Goal: Information Seeking & Learning: Learn about a topic

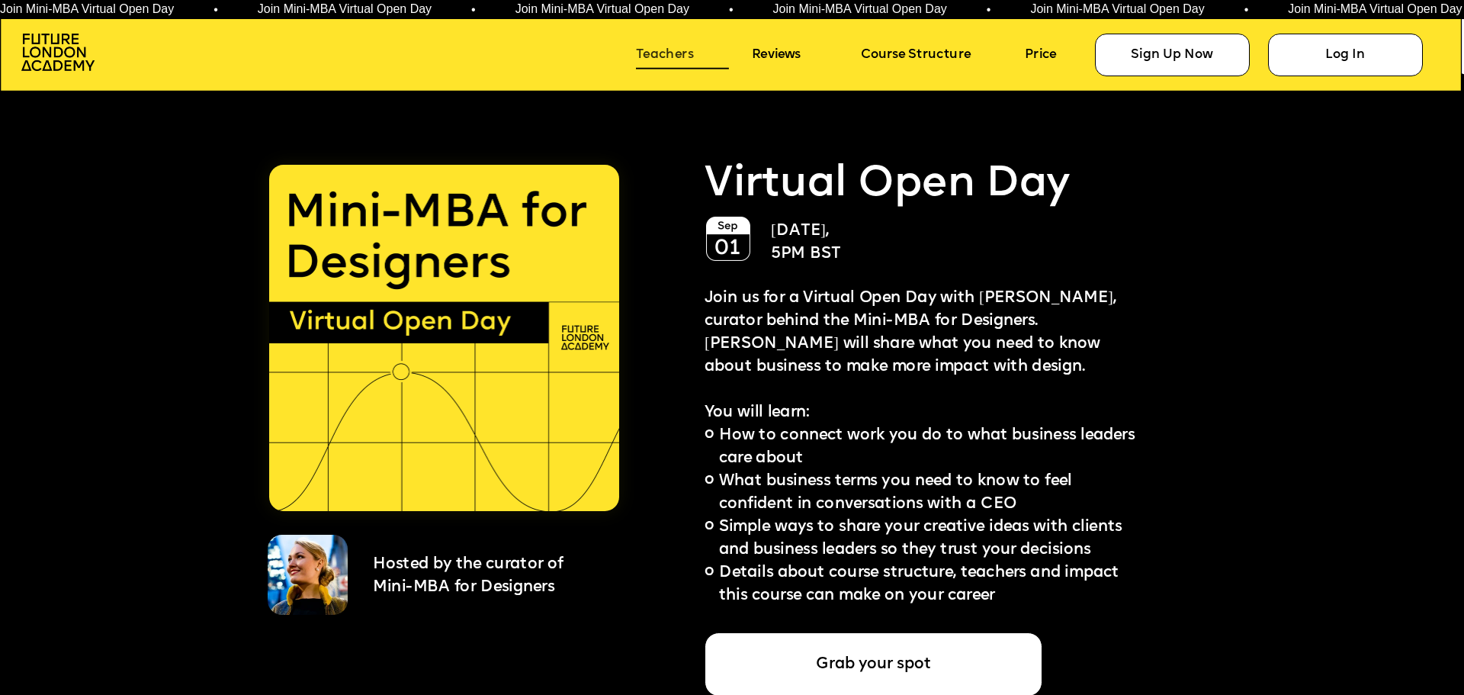
scroll to position [3812, 0]
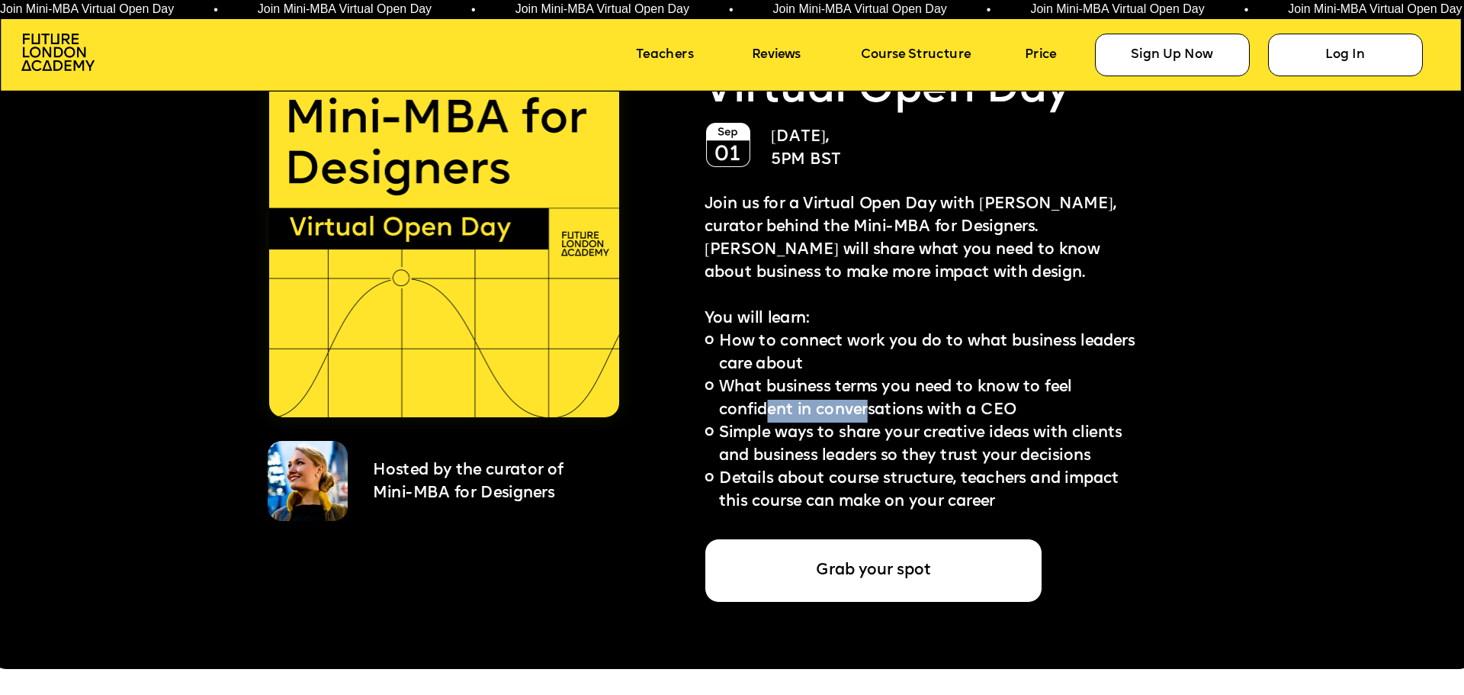
drag, startPoint x: 772, startPoint y: 408, endPoint x: 868, endPoint y: 402, distance: 96.3
click at [868, 402] on span "What business terms you need to know to feel confident in conversations with a …" at bounding box center [898, 399] width 358 height 39
drag, startPoint x: 793, startPoint y: 430, endPoint x: 951, endPoint y: 423, distance: 158.0
click at [951, 425] on span "Simple ways to share your creative ideas with clients and business leaders so t…" at bounding box center [922, 444] width 407 height 39
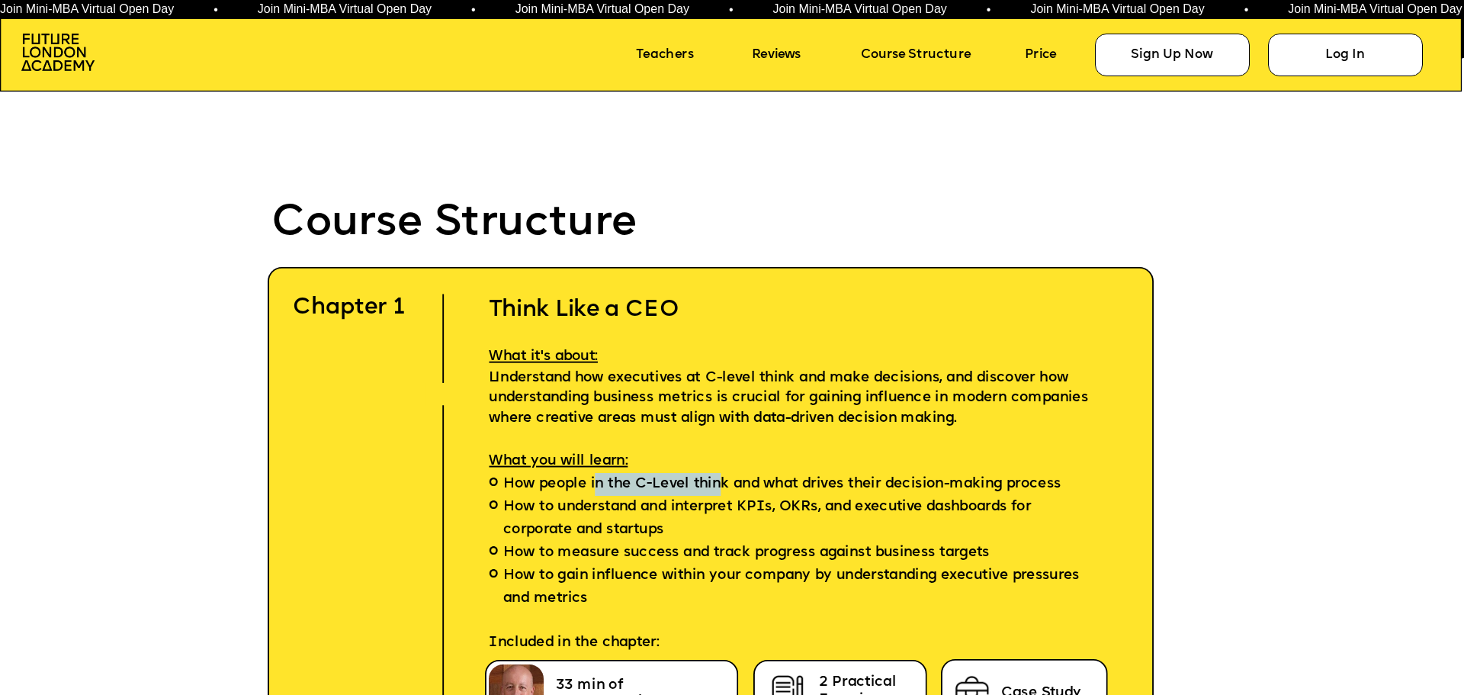
drag, startPoint x: 595, startPoint y: 481, endPoint x: 724, endPoint y: 479, distance: 128.1
click at [724, 479] on span "How people in the C-Level think and what drives their decision-making process" at bounding box center [781, 484] width 557 height 23
drag, startPoint x: 621, startPoint y: 506, endPoint x: 860, endPoint y: 499, distance: 238.7
click at [860, 499] on span "How to understand and interpret KPIs, OKRs, and executive dashboards for corpor…" at bounding box center [800, 519] width 594 height 46
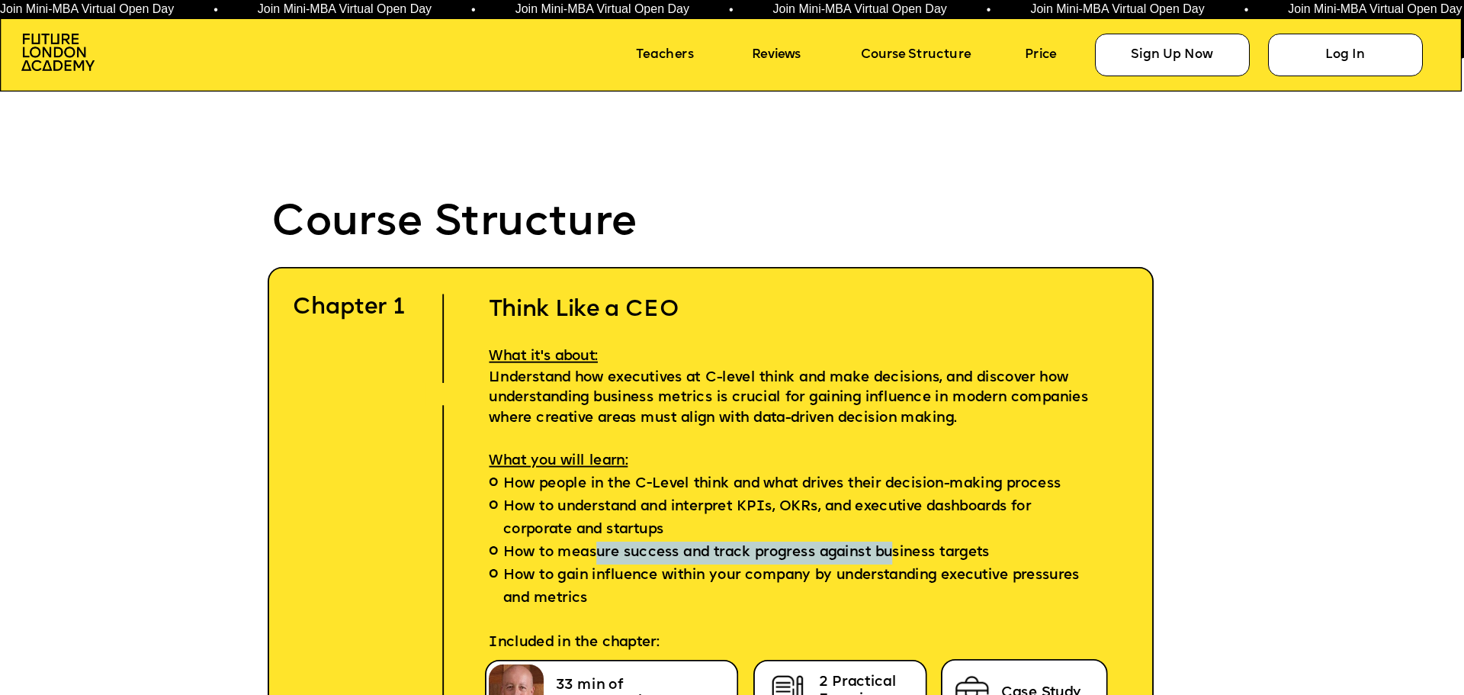
drag, startPoint x: 598, startPoint y: 555, endPoint x: 893, endPoint y: 554, distance: 295.1
click at [893, 554] on span "How to measure success and track progress against business targets" at bounding box center [746, 552] width 486 height 23
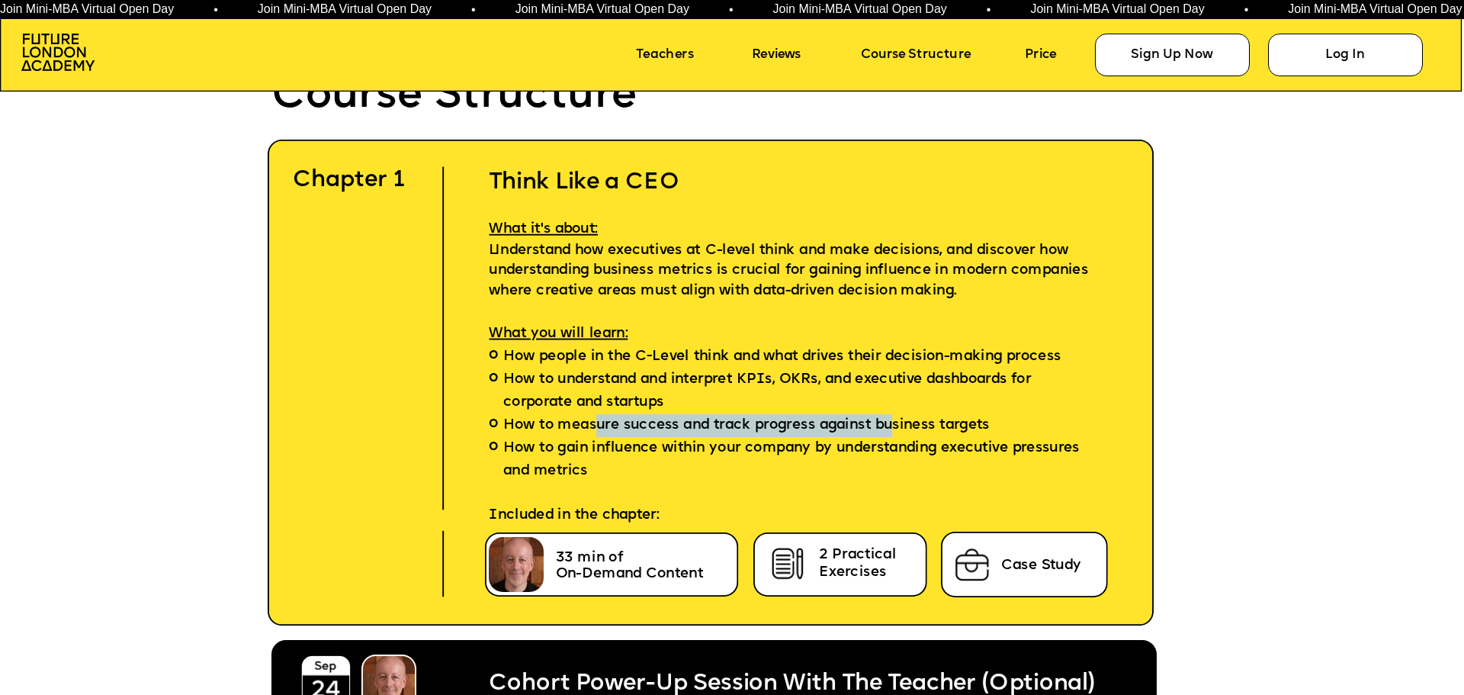
scroll to position [4574, 0]
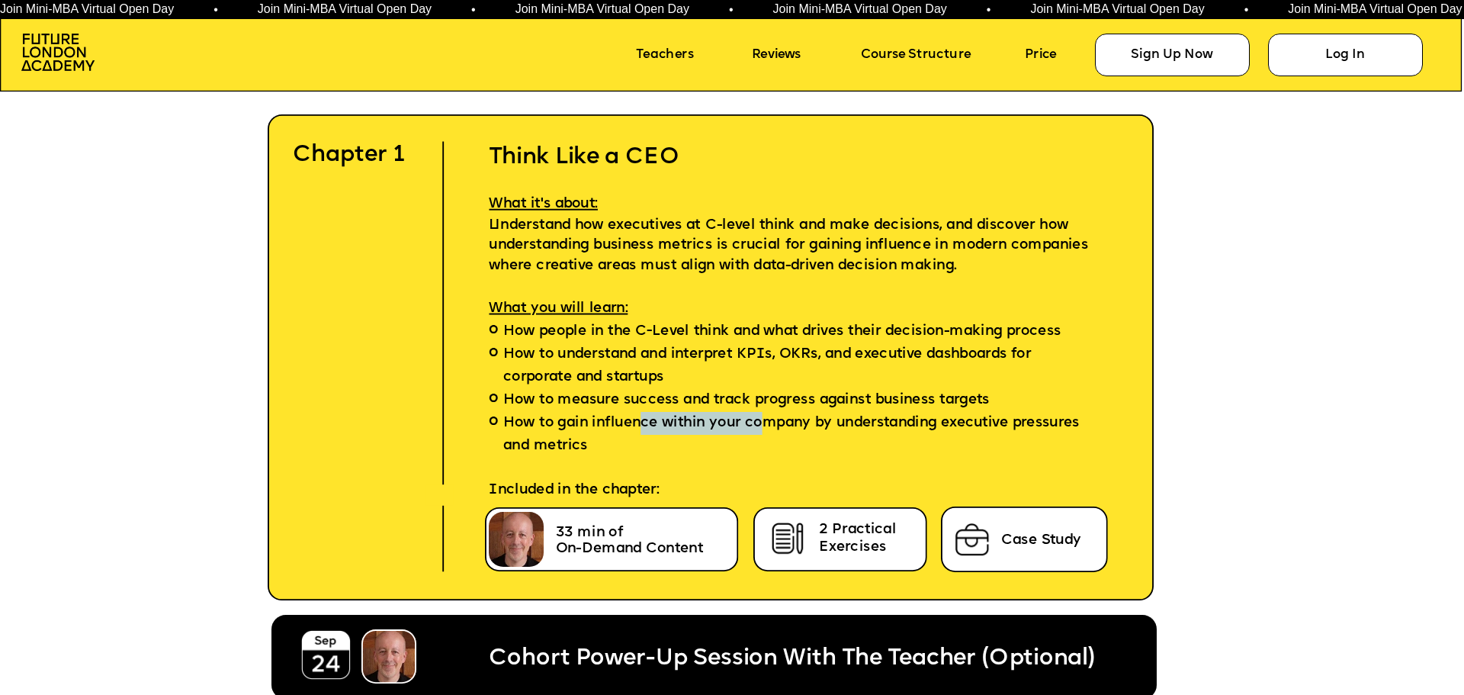
drag, startPoint x: 656, startPoint y: 425, endPoint x: 762, endPoint y: 419, distance: 106.1
click at [762, 419] on span "How to gain influence within your company by understanding executive pressures …" at bounding box center [800, 435] width 594 height 46
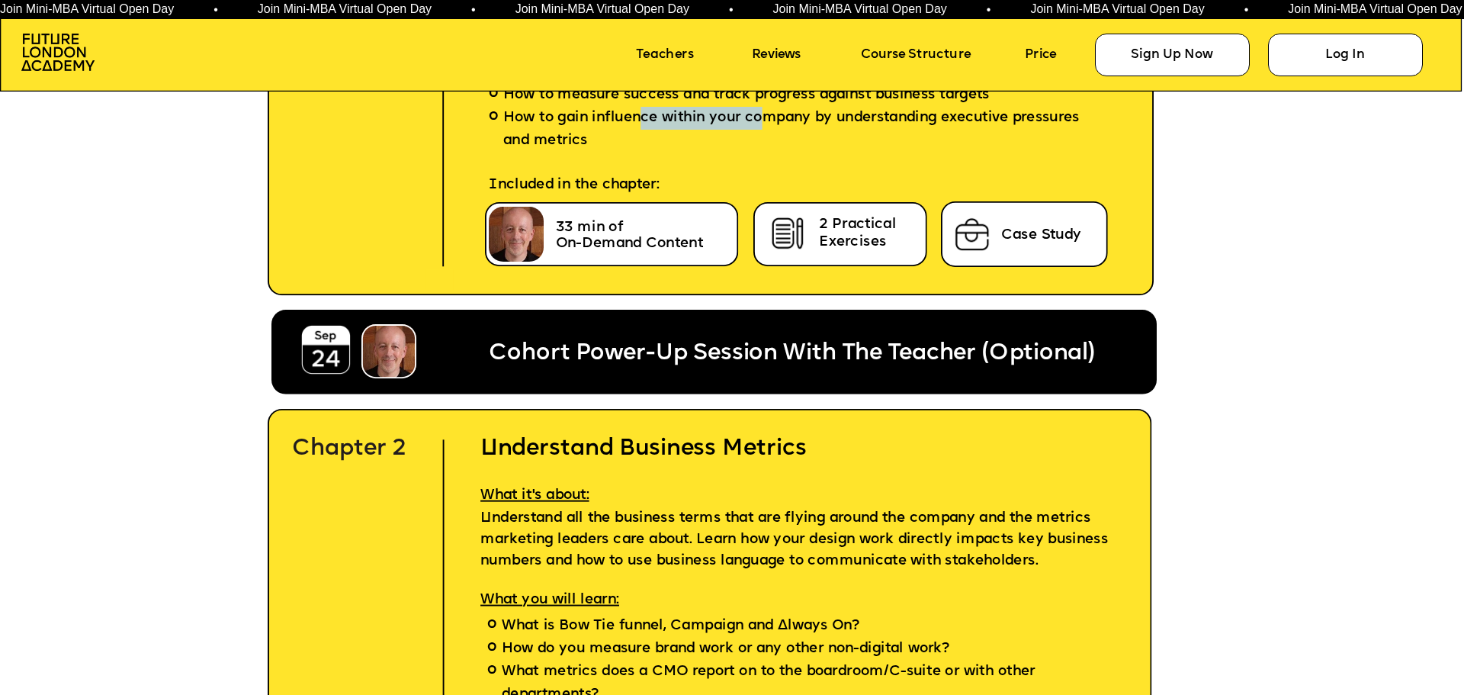
scroll to position [5032, 0]
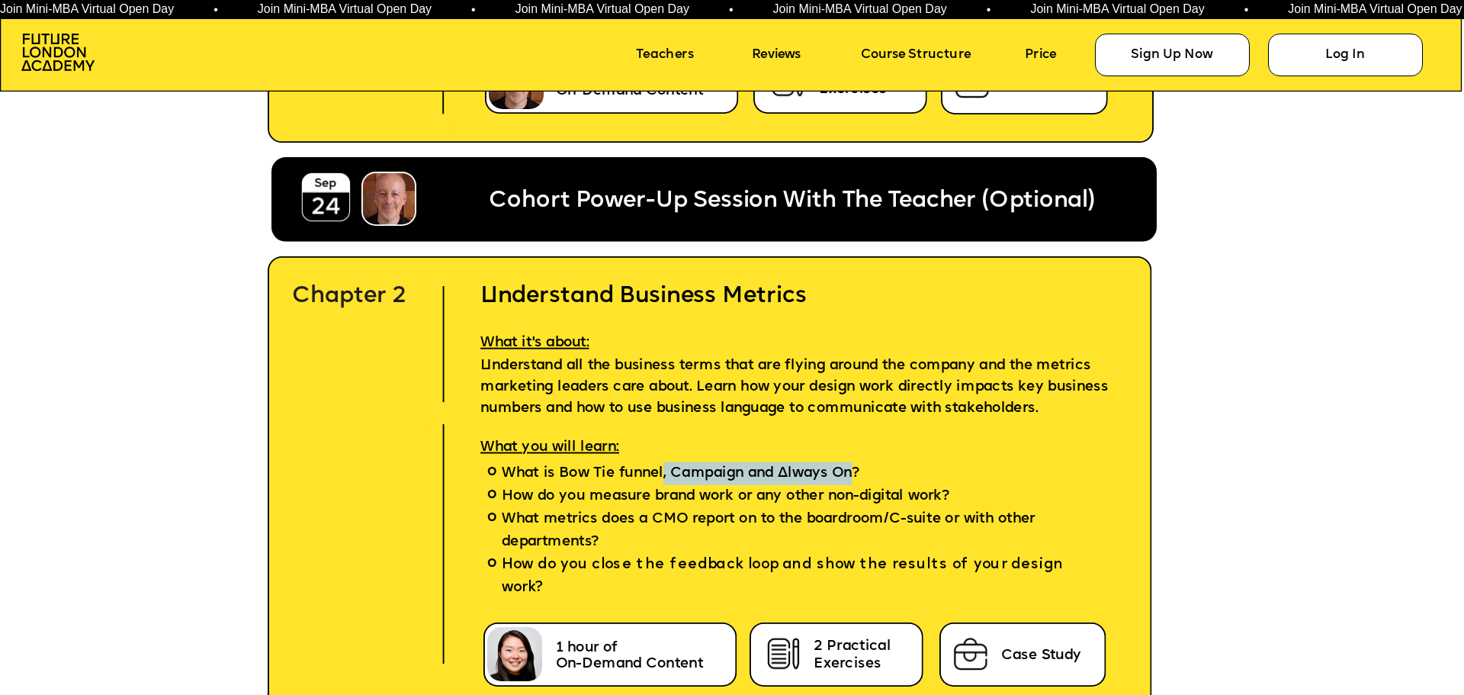
drag, startPoint x: 669, startPoint y: 468, endPoint x: 851, endPoint y: 471, distance: 181.5
click at [851, 471] on span "What is Bow Tie funnel, Campaign and Always On?" at bounding box center [681, 473] width 358 height 23
drag, startPoint x: 658, startPoint y: 499, endPoint x: 720, endPoint y: 493, distance: 62.9
click at [720, 493] on span "How do you measure brand work or any other non-digital work?" at bounding box center [726, 496] width 448 height 23
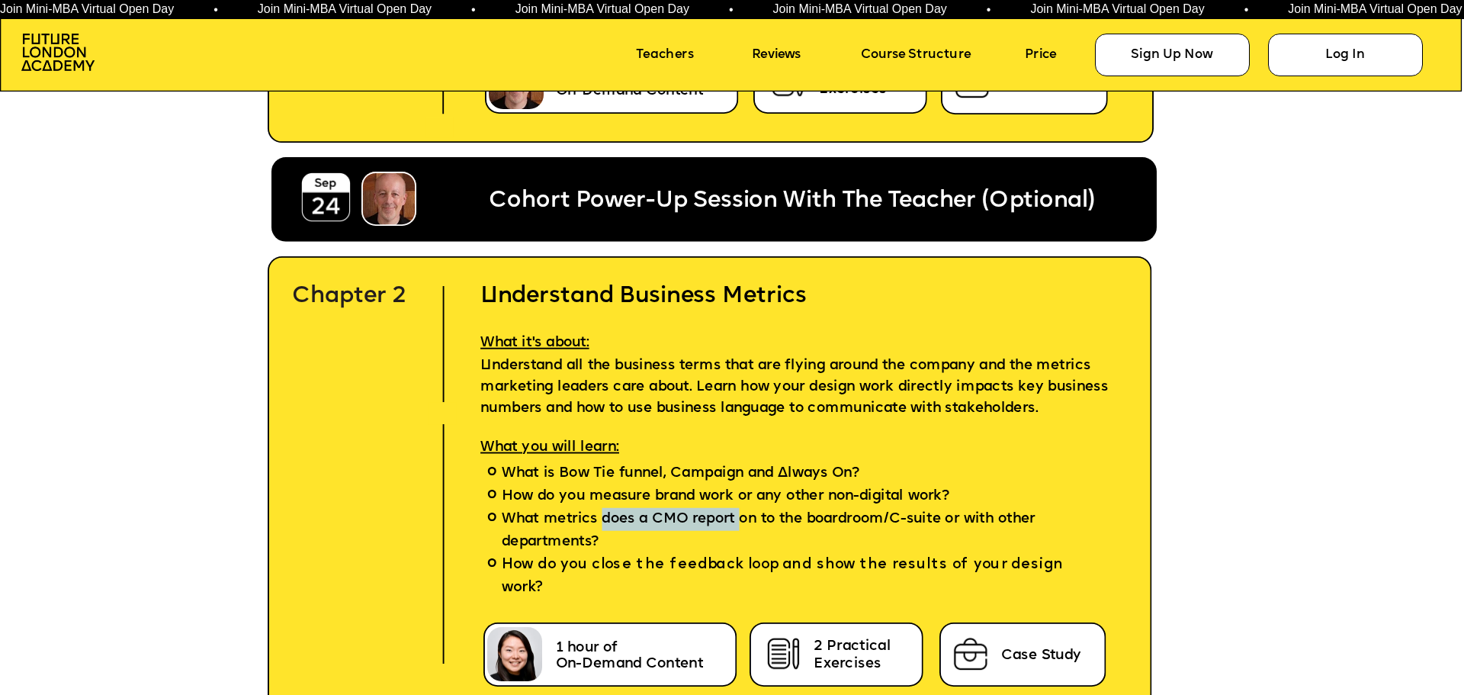
drag, startPoint x: 694, startPoint y: 515, endPoint x: 739, endPoint y: 514, distance: 45.0
click at [739, 514] on span "What metrics does a CMO report on to the boardroom/C-suite or with other depart…" at bounding box center [804, 531] width 605 height 46
click at [774, 511] on span "What metrics does a CMO report on to the boardroom/C-suite or with other depart…" at bounding box center [804, 531] width 605 height 46
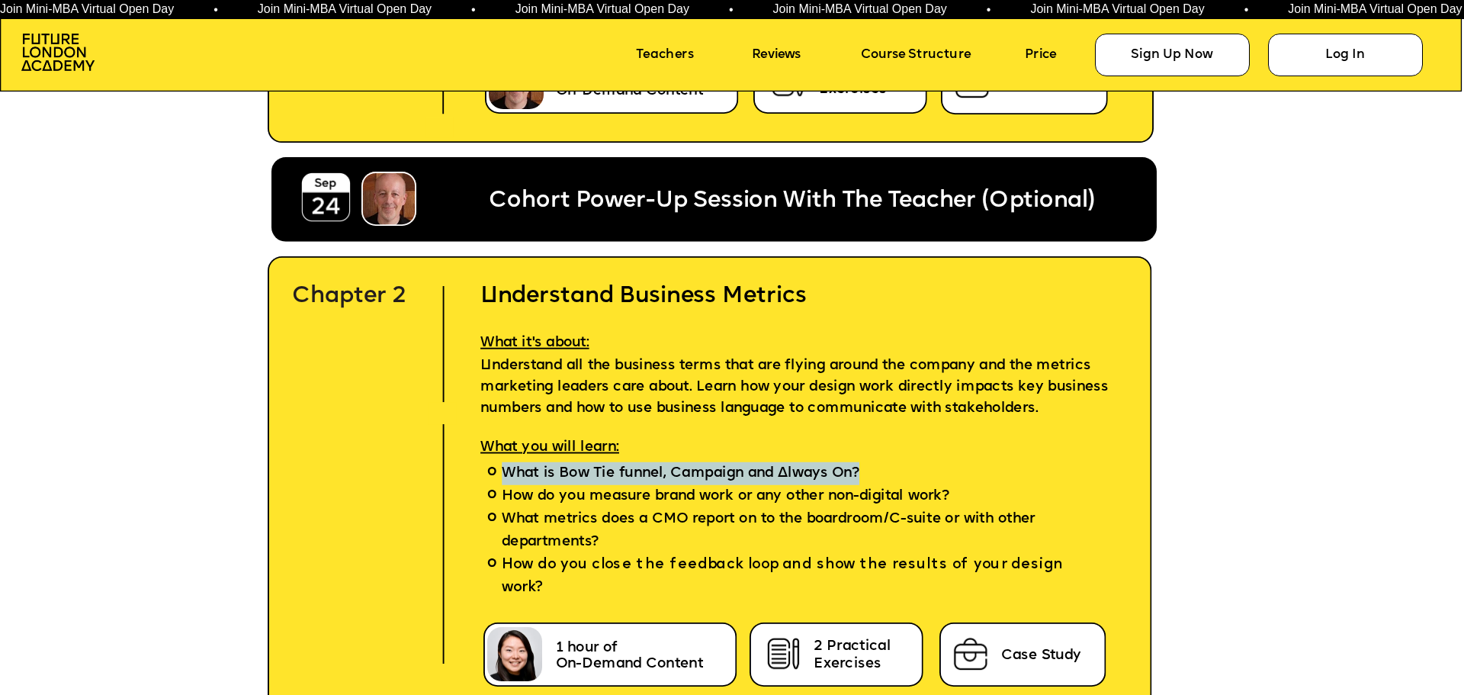
drag, startPoint x: 877, startPoint y: 474, endPoint x: 858, endPoint y: 473, distance: 18.4
click at [858, 473] on li "What is Bow Tie funnel, Campaign and Always On?" at bounding box center [804, 473] width 691 height 23
copy span "What is Bow Tie funnel, Campaign and Always On?"
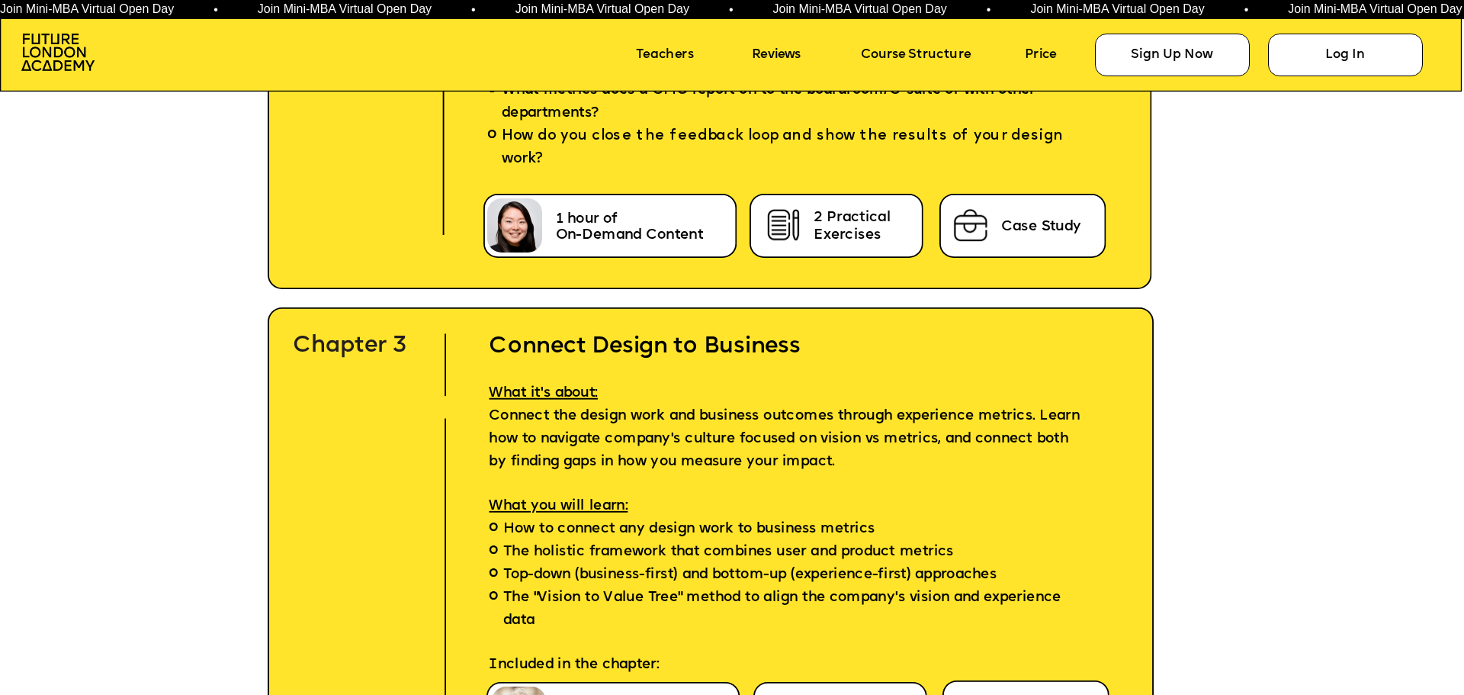
scroll to position [5489, 0]
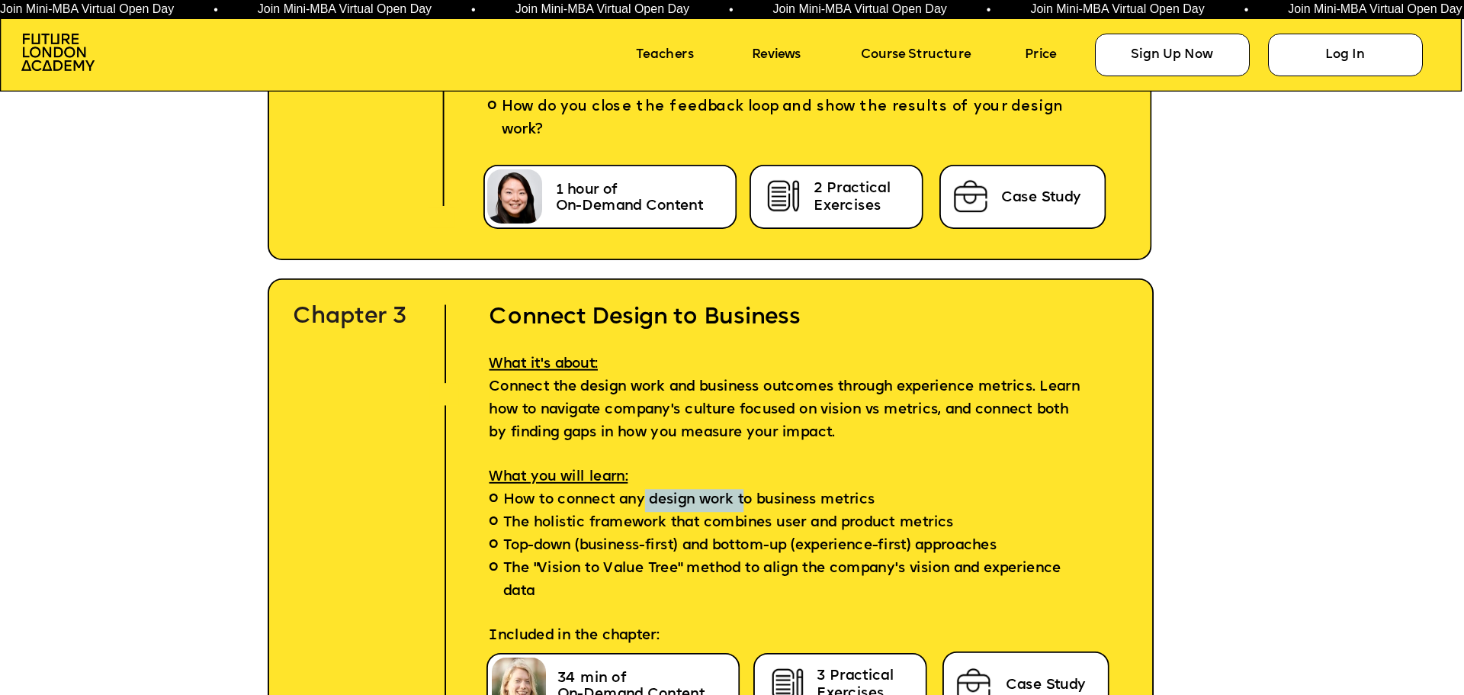
drag, startPoint x: 692, startPoint y: 492, endPoint x: 743, endPoint y: 492, distance: 50.3
click at [743, 493] on span "How to connect any design work to business metrics" at bounding box center [689, 499] width 372 height 13
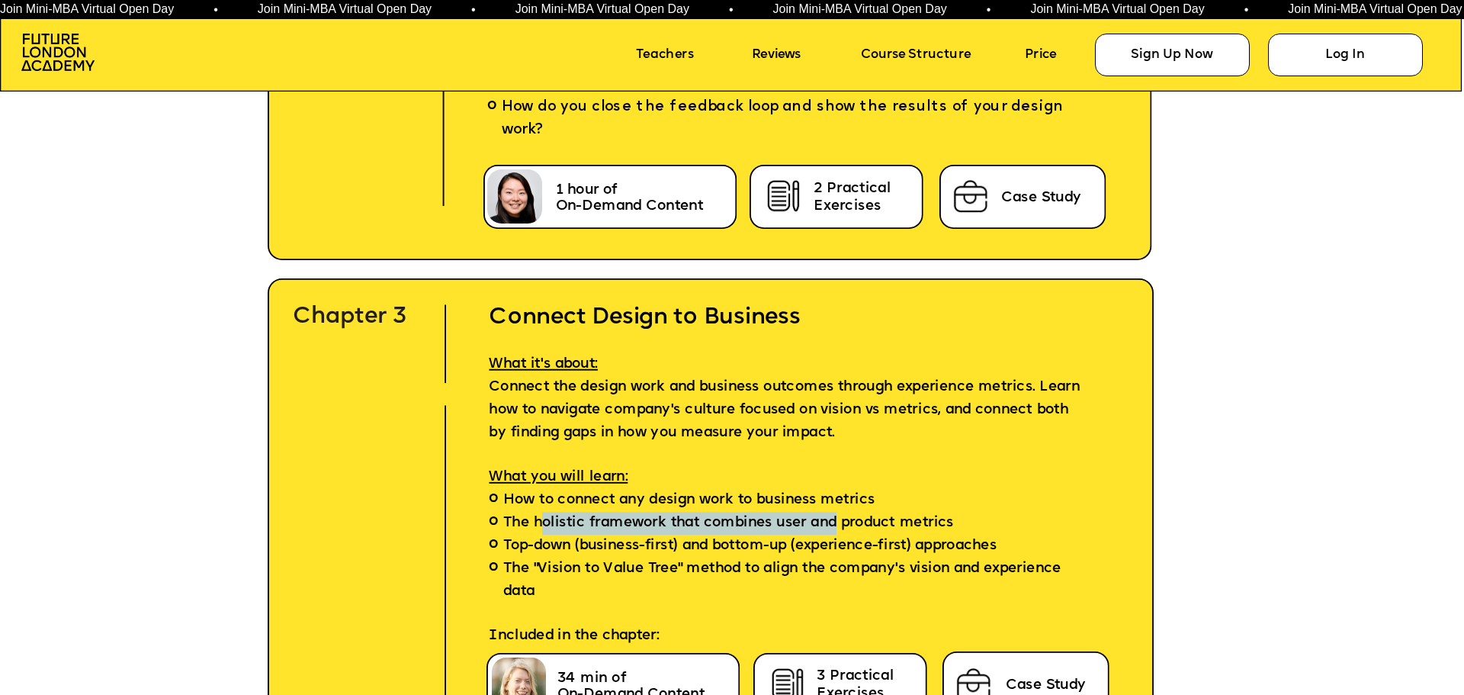
drag, startPoint x: 551, startPoint y: 522, endPoint x: 837, endPoint y: 518, distance: 285.9
click at [837, 518] on span "The holistic framework that combines user and product metrics" at bounding box center [728, 523] width 451 height 23
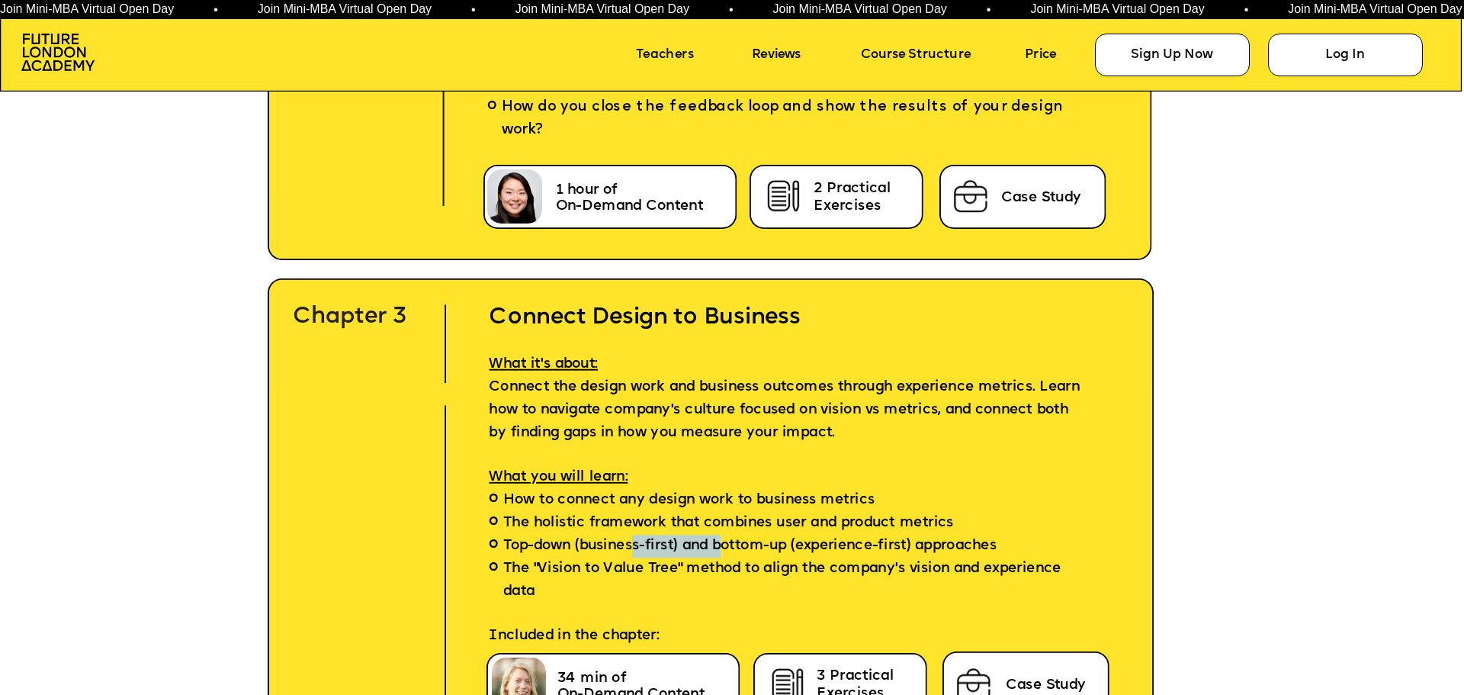
drag, startPoint x: 670, startPoint y: 544, endPoint x: 729, endPoint y: 544, distance: 58.7
click at [729, 544] on span "Top-down (business-first) and bottom-up (experience-first) approaches" at bounding box center [749, 545] width 493 height 23
drag, startPoint x: 827, startPoint y: 544, endPoint x: 957, endPoint y: 545, distance: 129.6
click at [957, 545] on span "Top-down (business-first) and bottom-up (experience-first) approaches" at bounding box center [749, 545] width 493 height 23
drag, startPoint x: 613, startPoint y: 561, endPoint x: 708, endPoint y: 561, distance: 94.5
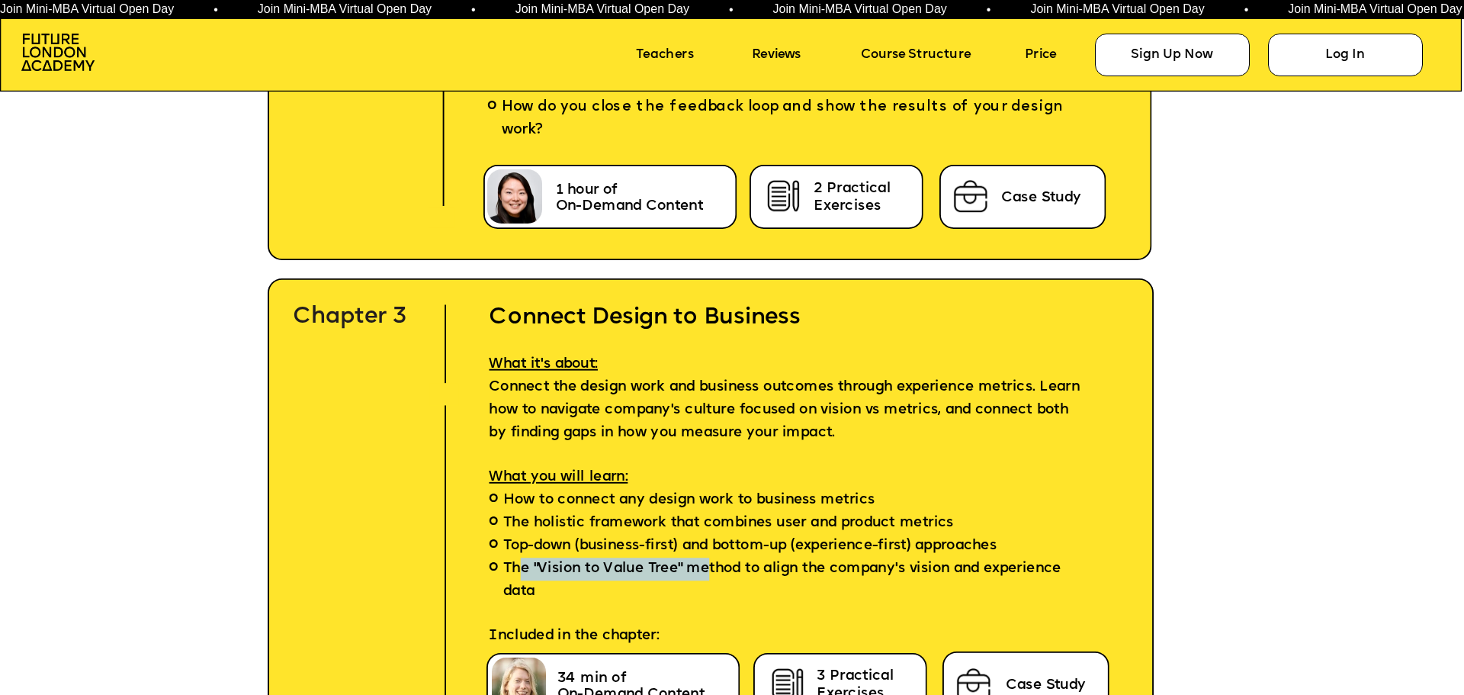
click at [708, 561] on span "The "Vision to Value Tree" method to align the company's vision and experience …" at bounding box center [791, 580] width 576 height 46
drag, startPoint x: 823, startPoint y: 569, endPoint x: 915, endPoint y: 571, distance: 92.3
click at [915, 571] on span "The "Vision to Value Tree" method to align the company's vision and experience …" at bounding box center [791, 580] width 576 height 46
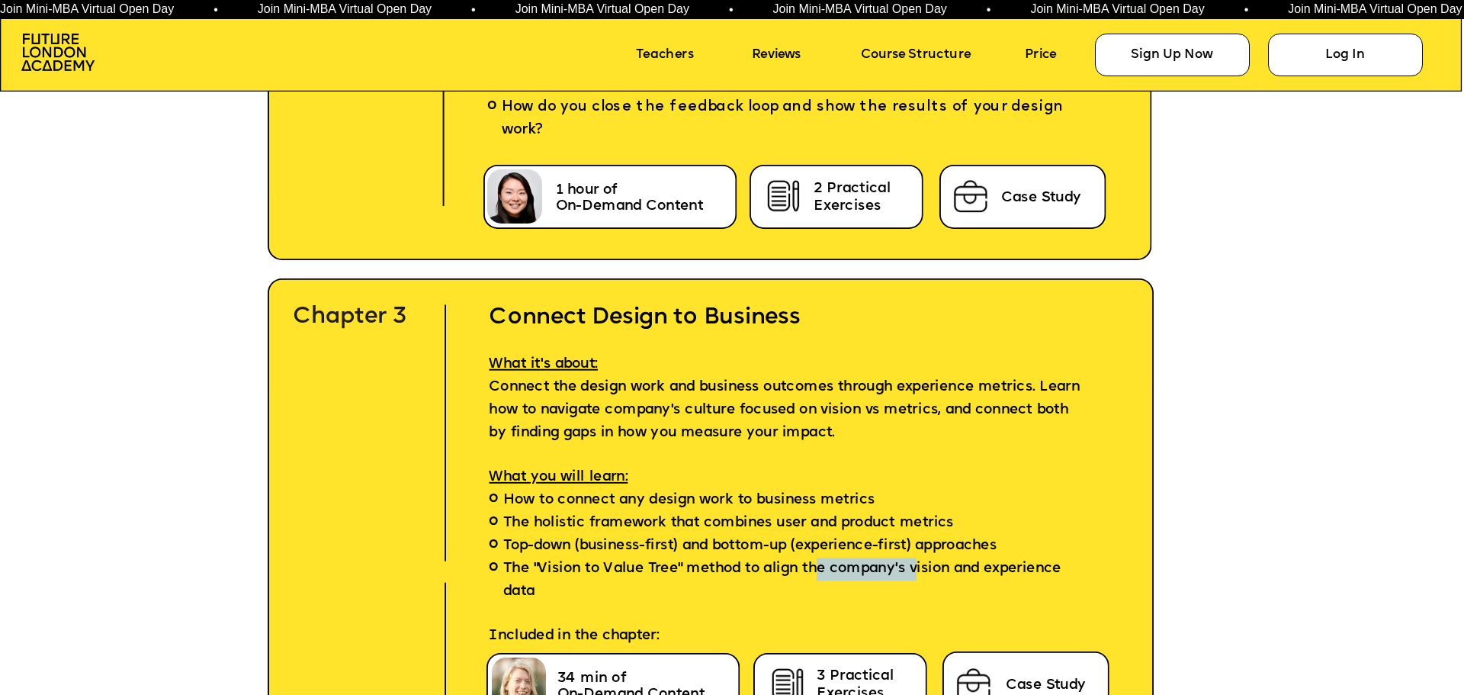
scroll to position [5642, 0]
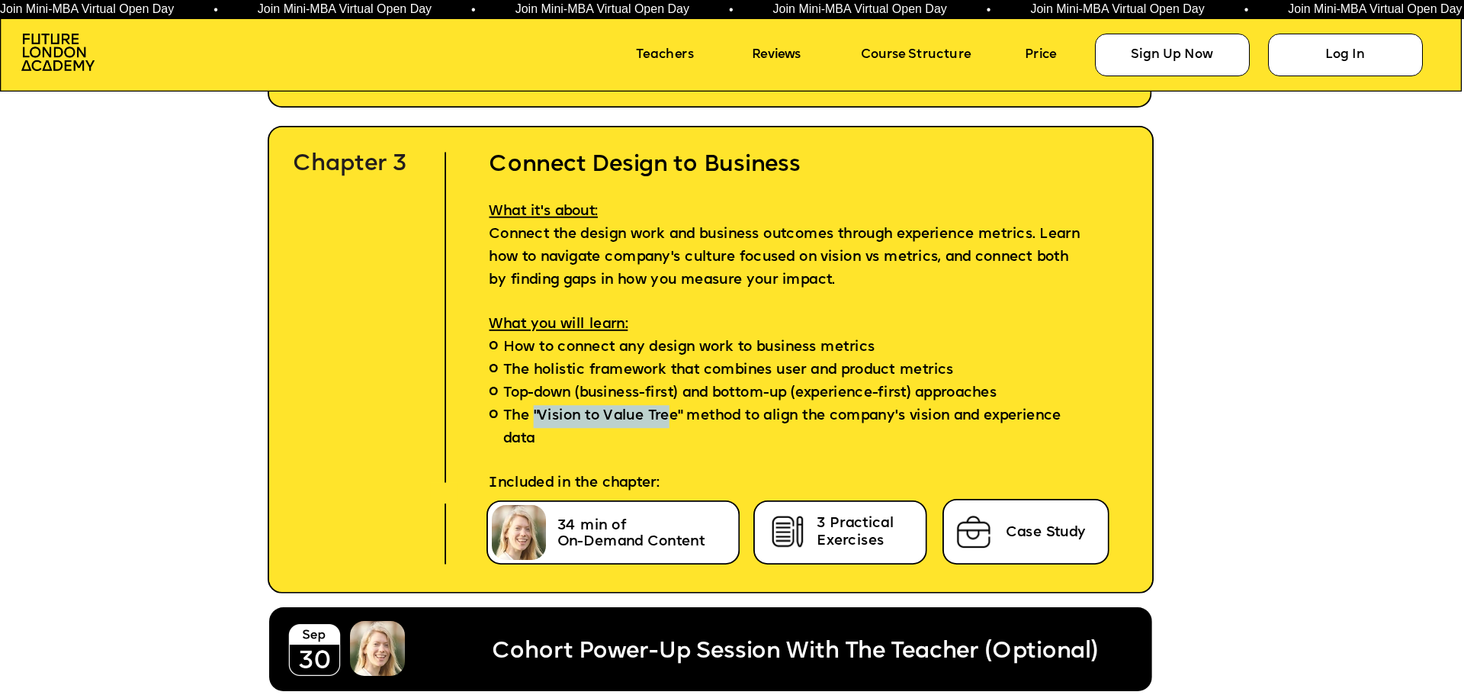
drag, startPoint x: 534, startPoint y: 412, endPoint x: 669, endPoint y: 411, distance: 135.0
click at [669, 411] on span "The "Vision to Value Tree" method to align the company's vision and experience …" at bounding box center [791, 428] width 576 height 46
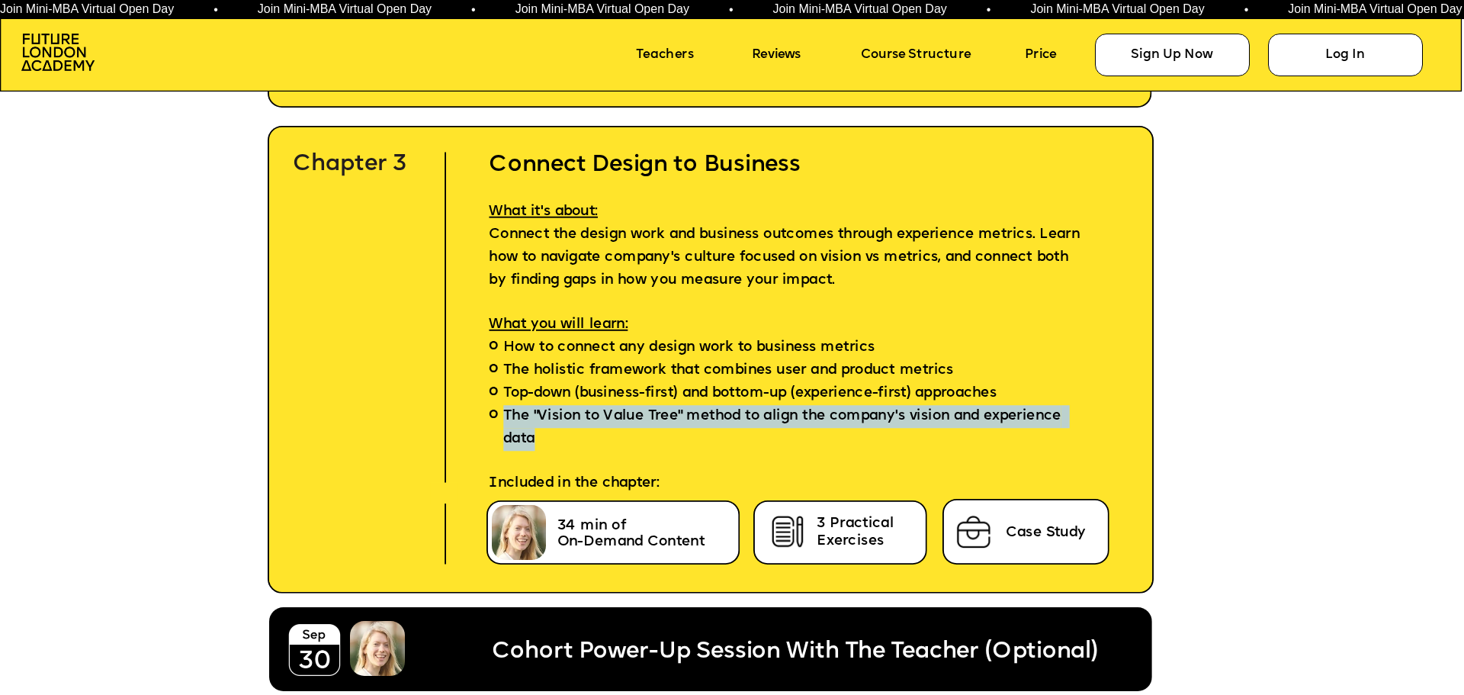
drag, startPoint x: 550, startPoint y: 440, endPoint x: 500, endPoint y: 412, distance: 57.3
click at [500, 412] on li "The "Vision to Value Tree" method to align the company's vision and experience …" at bounding box center [791, 428] width 663 height 46
copy span "The "Vision to Value Tree" method to align the company's vision and experience …"
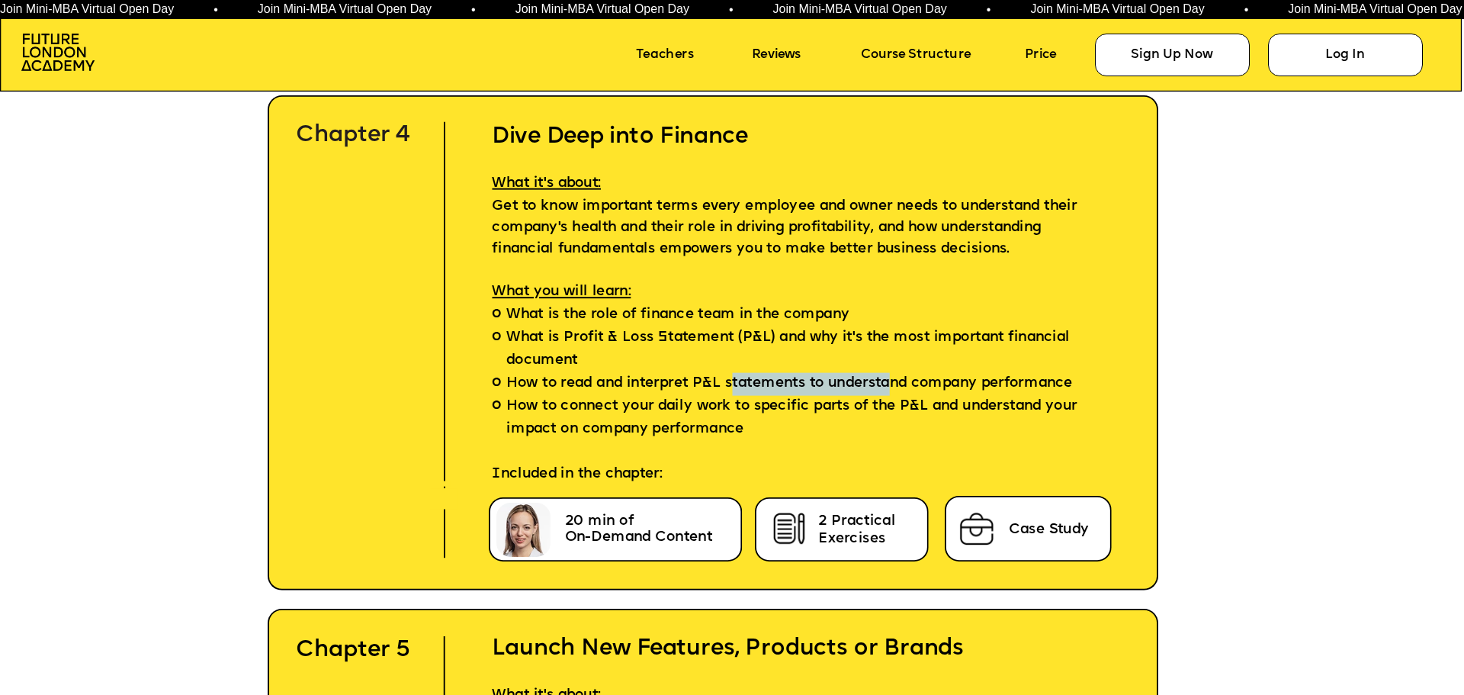
drag, startPoint x: 731, startPoint y: 384, endPoint x: 894, endPoint y: 382, distance: 162.4
click at [894, 382] on span "How to read and interpret P&L statements to understand company performance" at bounding box center [789, 384] width 566 height 23
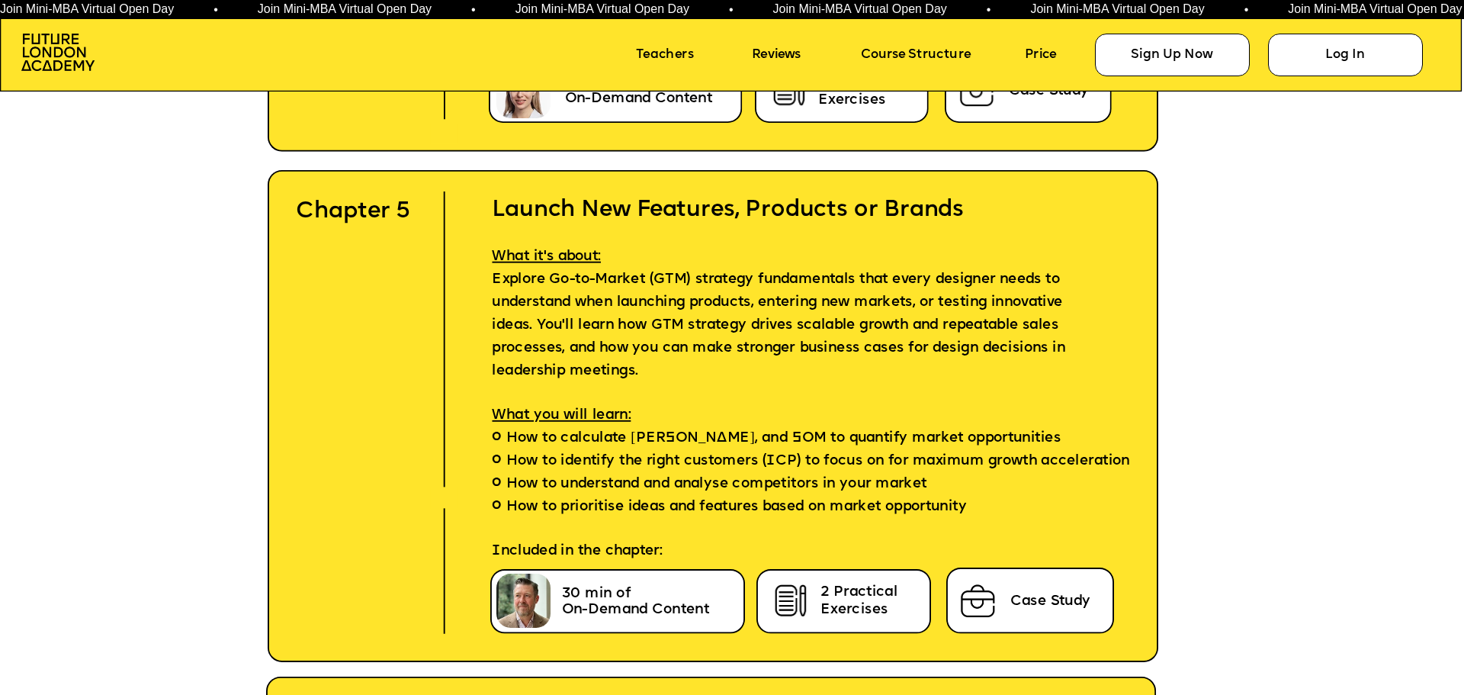
scroll to position [6709, 0]
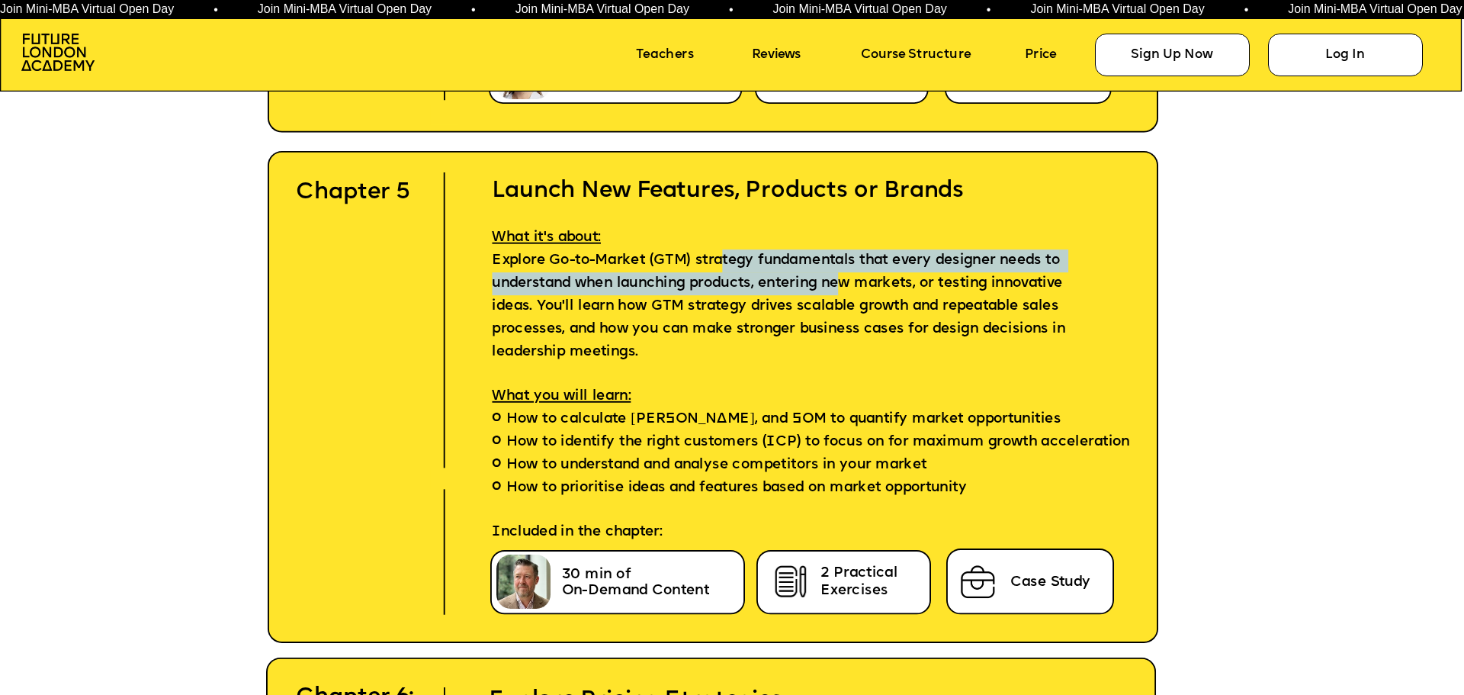
drag, startPoint x: 727, startPoint y: 262, endPoint x: 846, endPoint y: 280, distance: 120.2
click at [846, 280] on span "Explore Go-to-Market (GTM) strategy fundamentals that every designer needs to u…" at bounding box center [781, 306] width 578 height 104
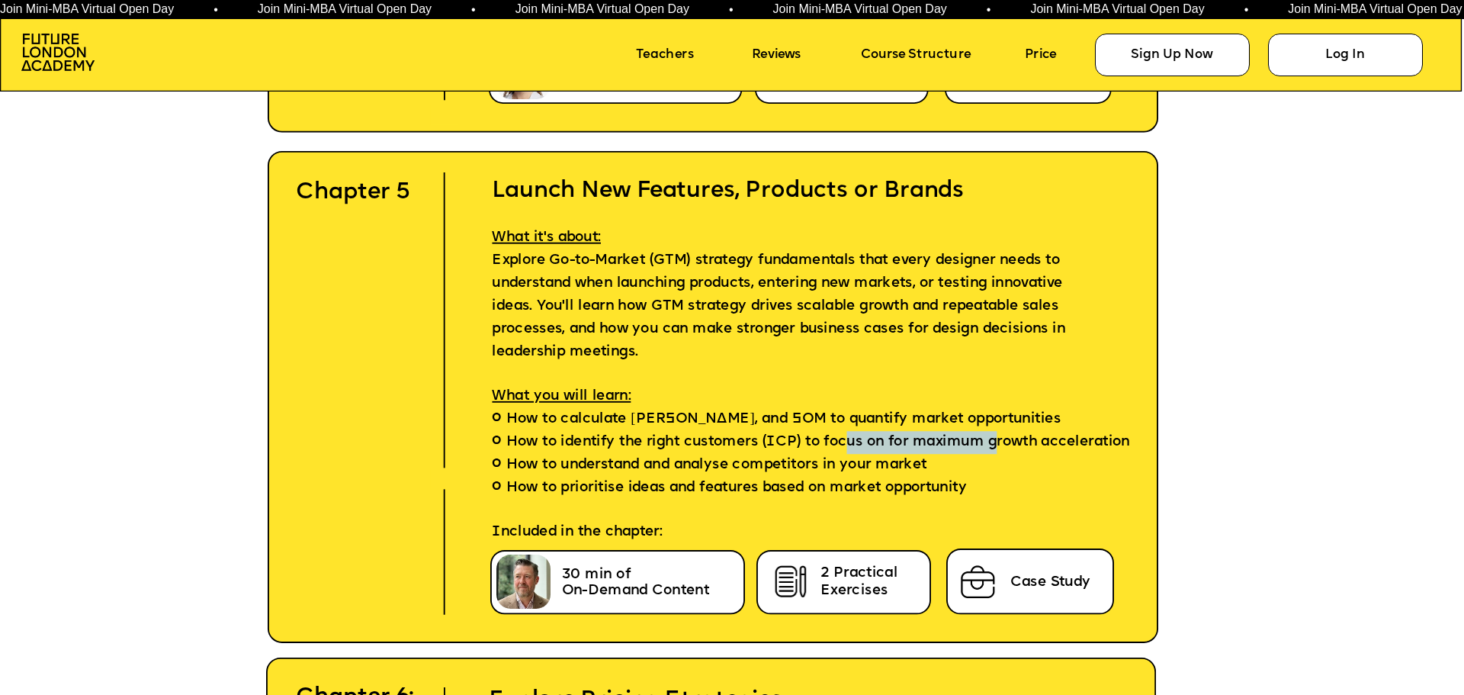
drag, startPoint x: 843, startPoint y: 441, endPoint x: 994, endPoint y: 433, distance: 151.1
click at [994, 433] on span "How to identify the right customers (ICP) to focus on for maximum growth accele…" at bounding box center [818, 443] width 624 height 23
drag, startPoint x: 929, startPoint y: 464, endPoint x: 894, endPoint y: 466, distance: 34.3
click at [894, 466] on span "How to understand and analyse competitors in your market" at bounding box center [716, 465] width 420 height 23
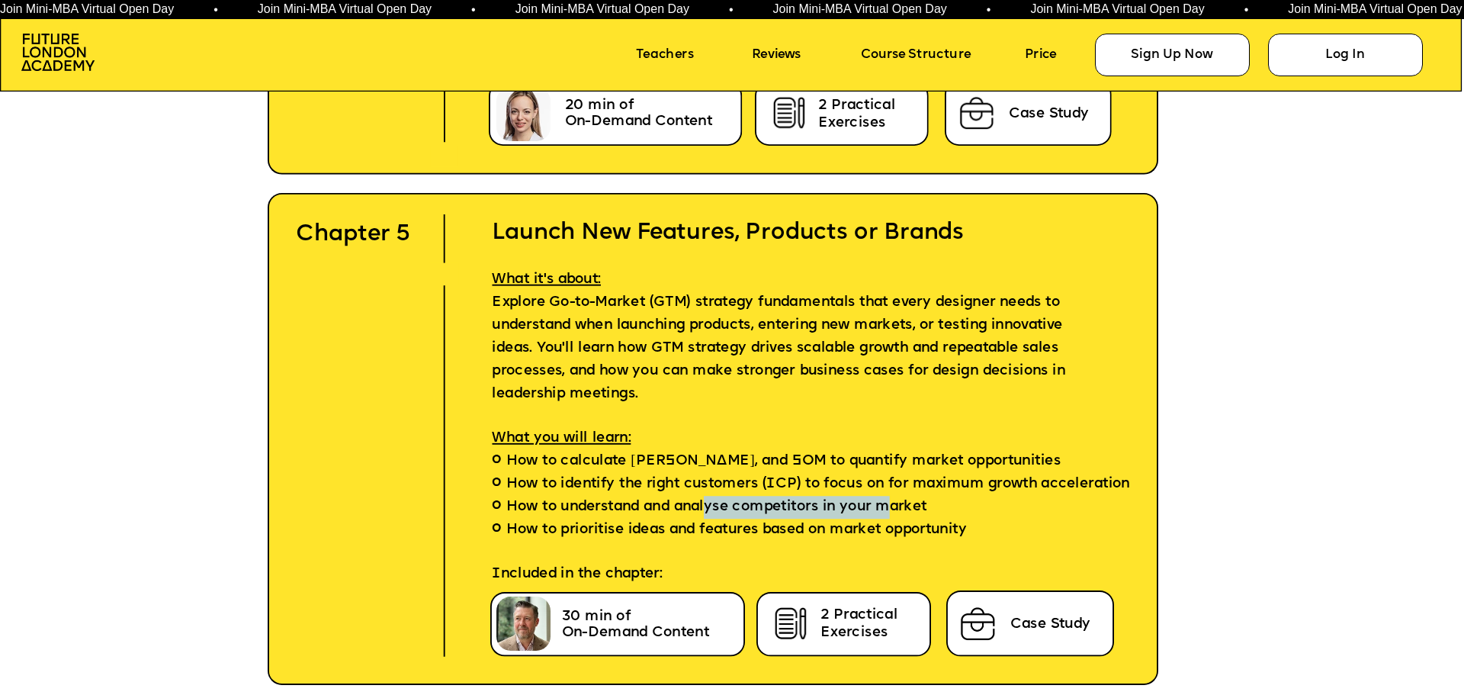
scroll to position [6557, 0]
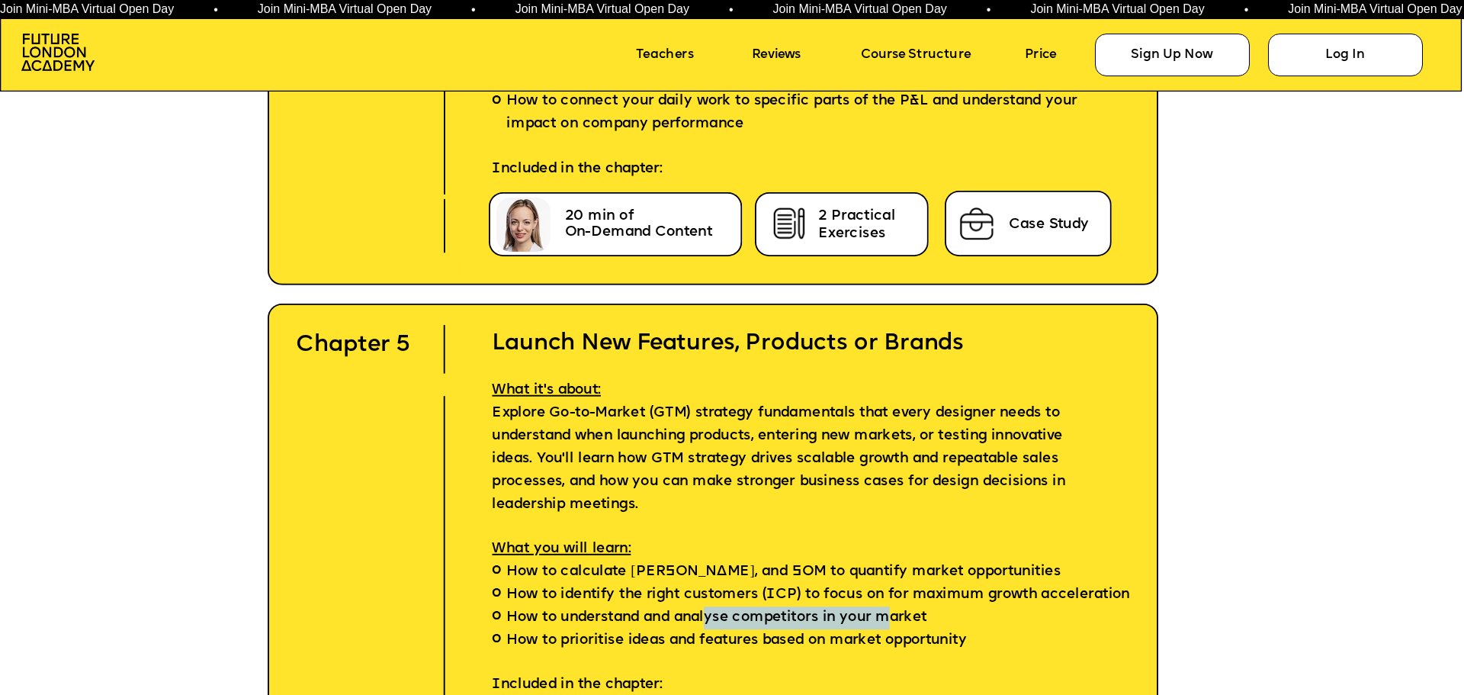
click at [868, 613] on span "How to understand and analyse competitors in your market" at bounding box center [716, 618] width 420 height 23
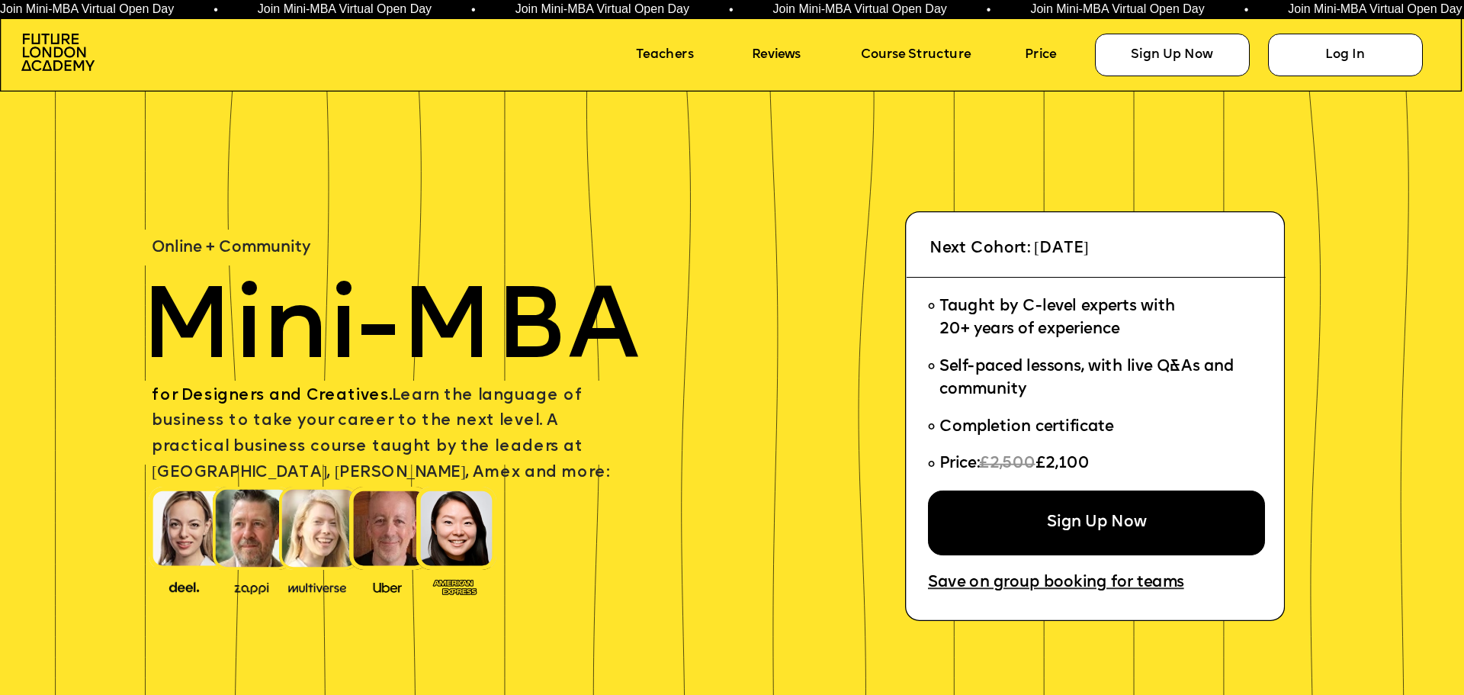
scroll to position [6557, 0]
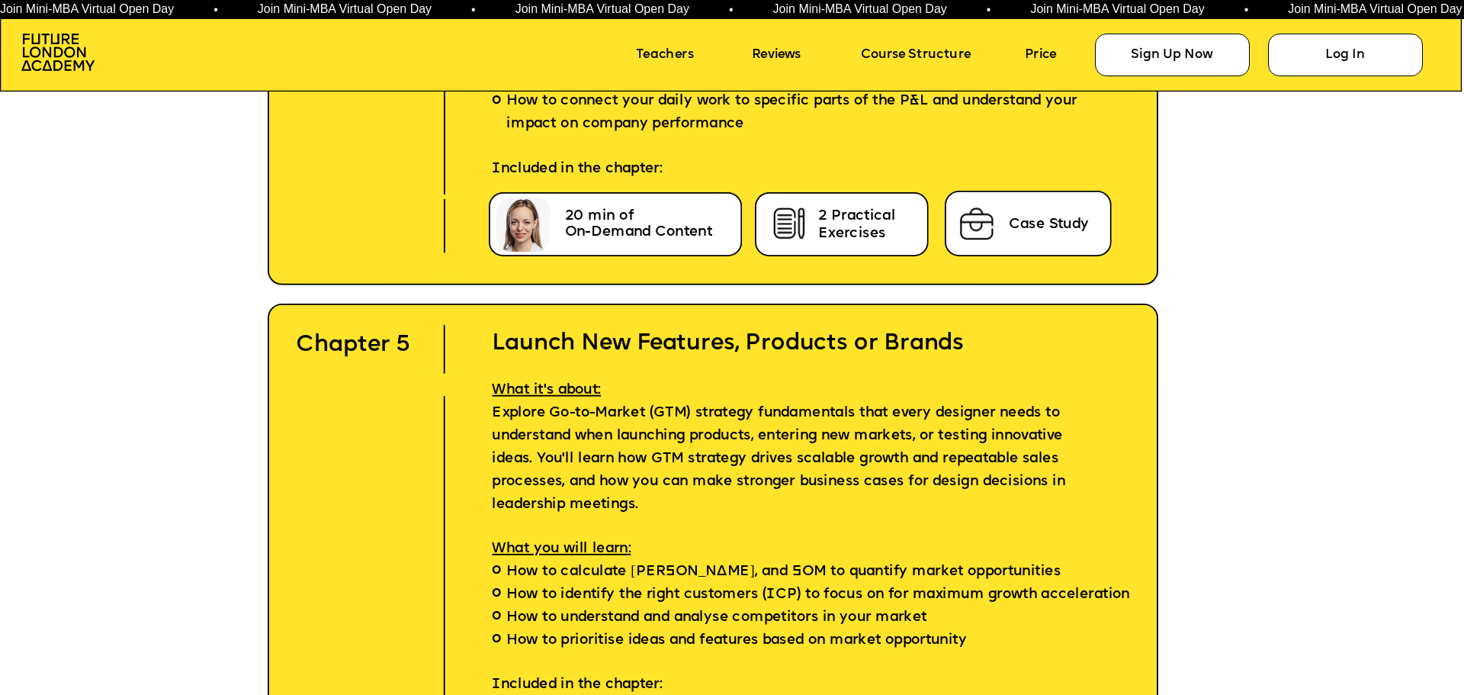
click at [708, 342] on h2 "Launch New Features, Products or Brands" at bounding box center [800, 328] width 672 height 57
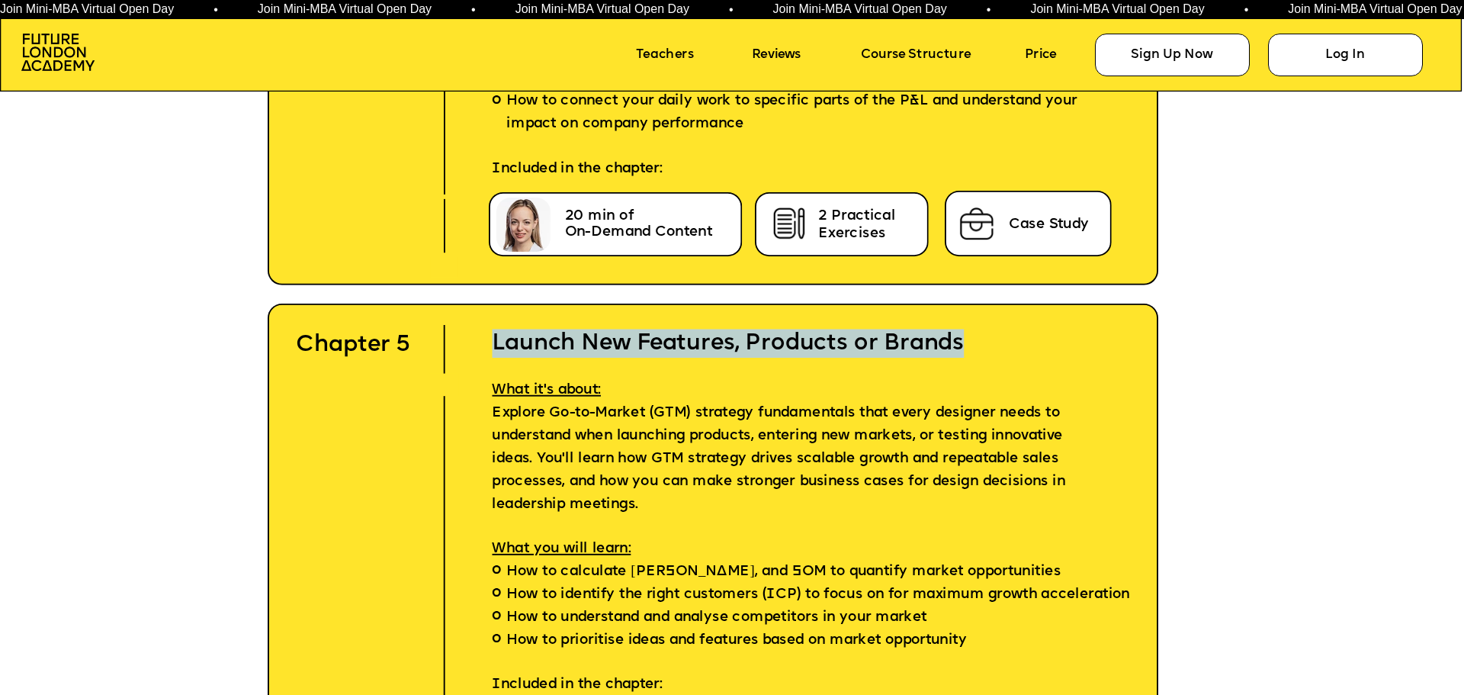
drag, startPoint x: 971, startPoint y: 338, endPoint x: 496, endPoint y: 341, distance: 475.8
click at [496, 341] on h2 "Launch New Features, Products or Brands" at bounding box center [800, 328] width 672 height 57
copy h2 "Launch New Features, Products or Brands"
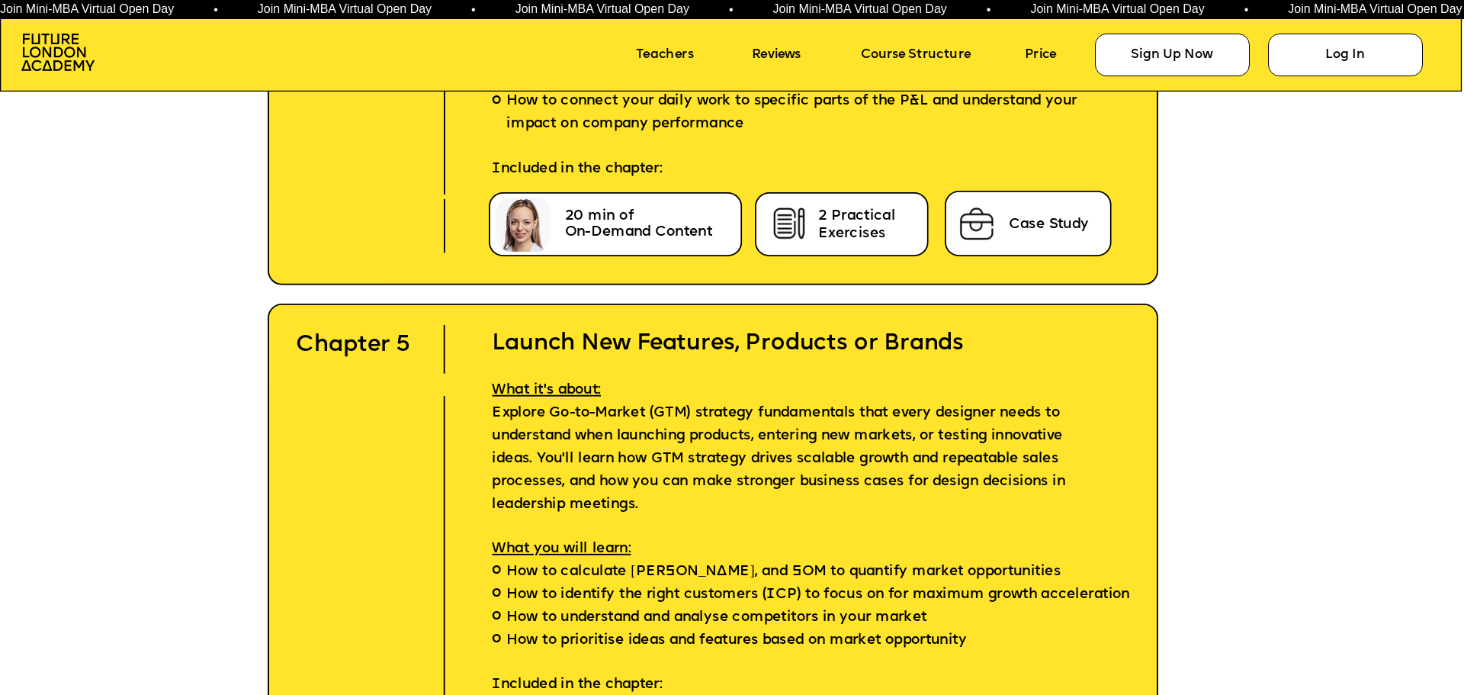
click at [705, 628] on span "How to understand and analyse competitors in your market" at bounding box center [716, 618] width 420 height 23
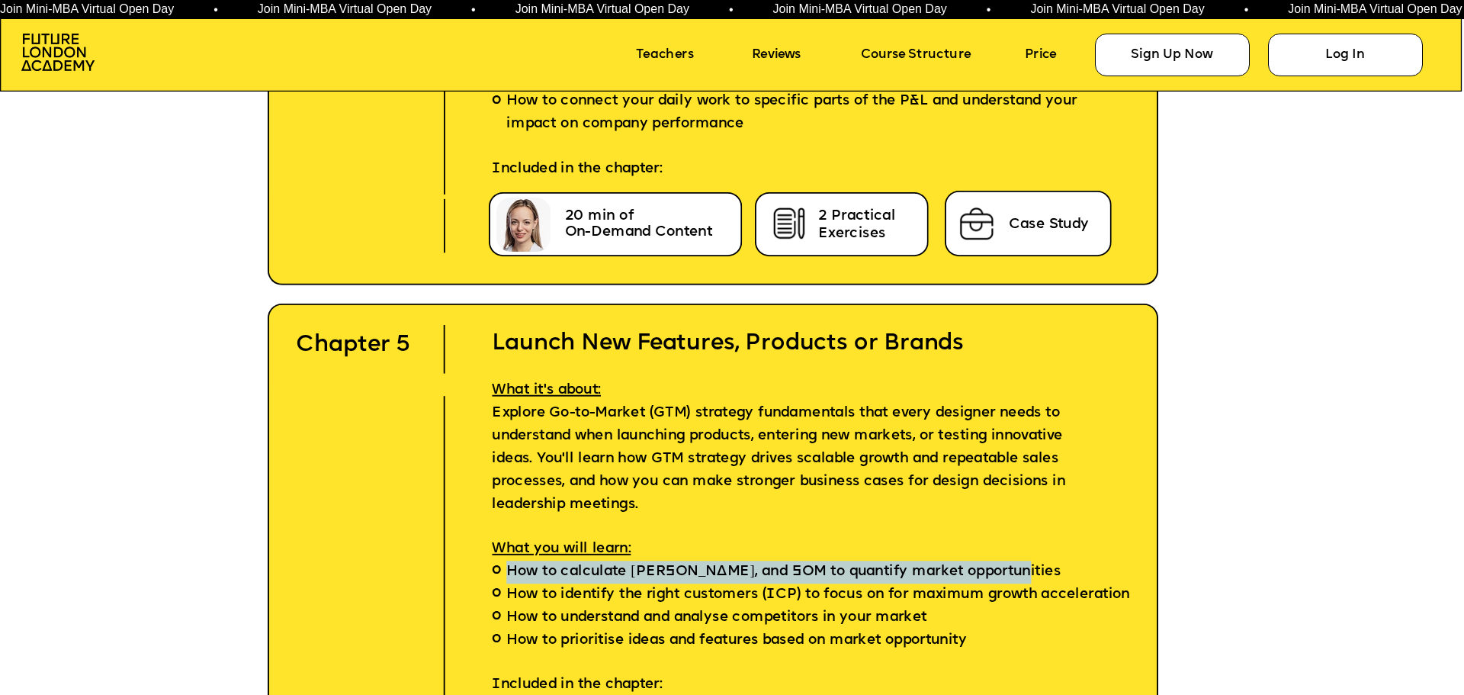
drag, startPoint x: 515, startPoint y: 573, endPoint x: 1009, endPoint y: 573, distance: 493.3
click at [1009, 573] on span "How to calculate [PERSON_NAME], and SOM to quantify market opportunities" at bounding box center [783, 572] width 554 height 23
copy span "How to calculate [PERSON_NAME], and SOM to quantify market opportunities"
